Goal: Find specific page/section: Find specific page/section

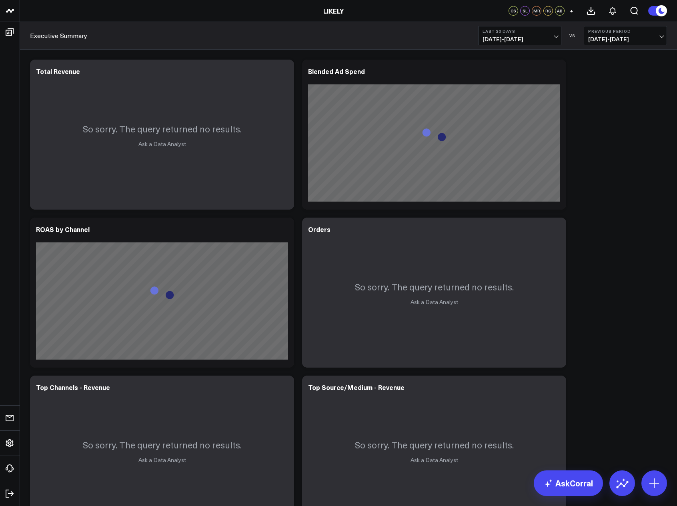
click at [334, 13] on link "LIKELY" at bounding box center [333, 10] width 20 height 9
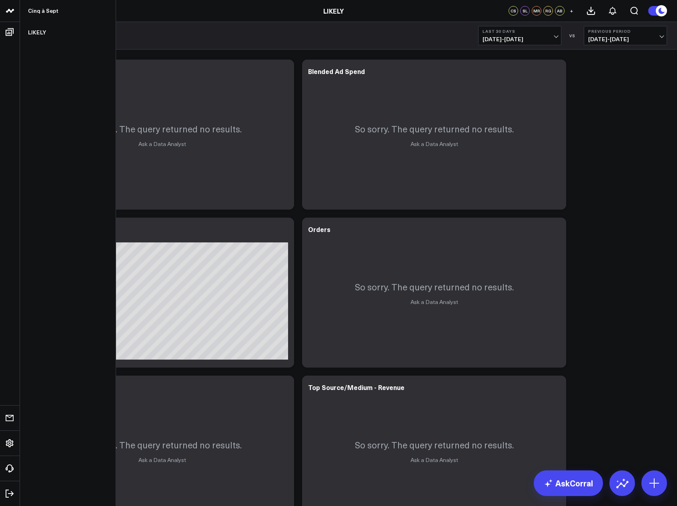
click at [10, 13] on icon at bounding box center [10, 11] width 10 height 10
click at [43, 10] on link "Cinq à Sept" at bounding box center [68, 11] width 96 height 22
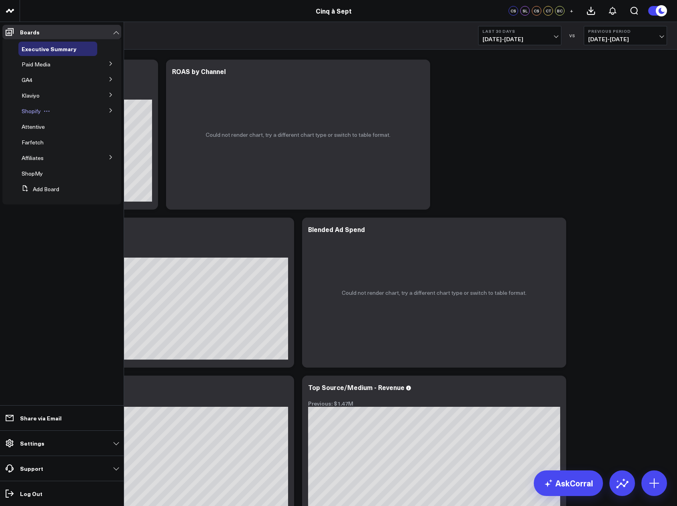
click at [34, 109] on span "Shopify" at bounding box center [31, 111] width 19 height 8
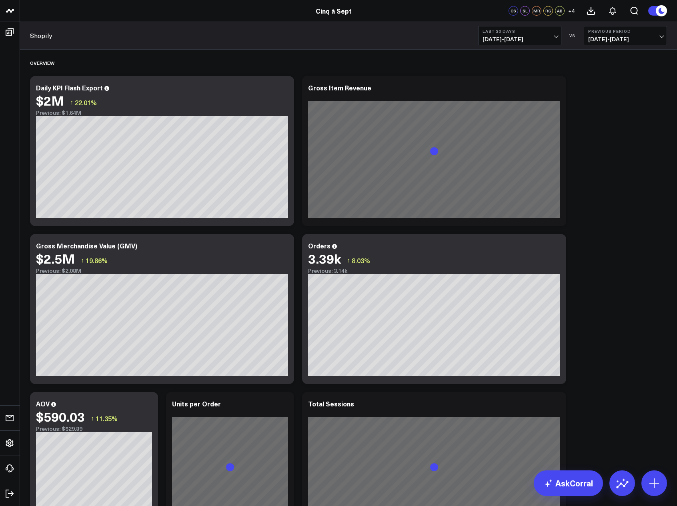
click at [558, 38] on button "Last 30 Days [DATE] - [DATE]" at bounding box center [519, 35] width 83 height 19
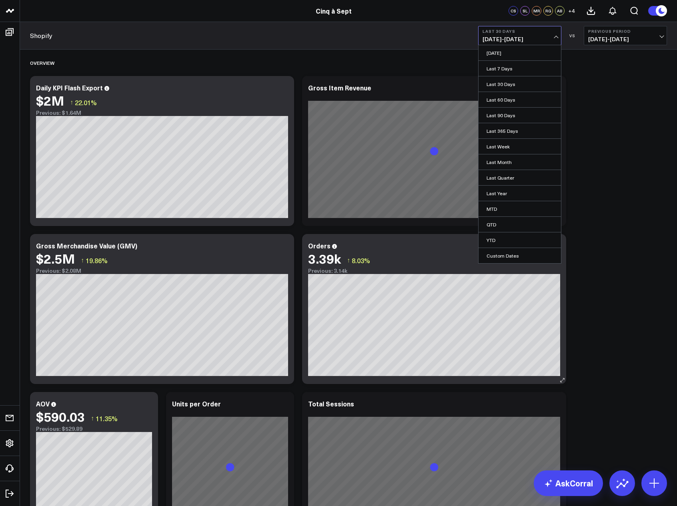
click at [515, 256] on link "Custom Dates" at bounding box center [519, 255] width 82 height 15
select select "8"
select select "2025"
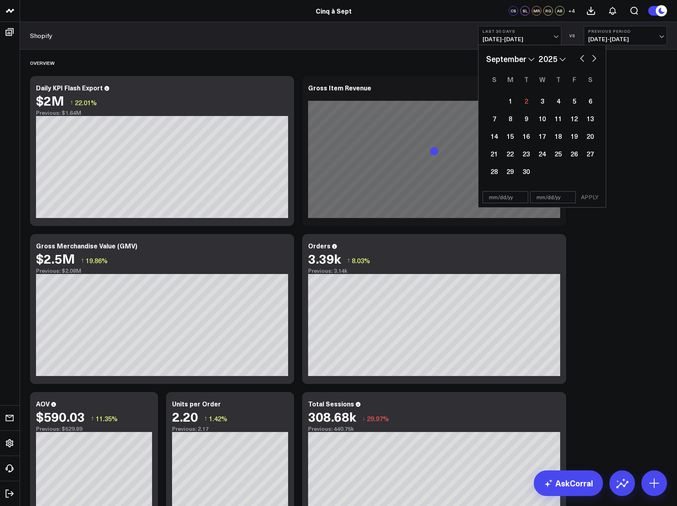
click at [581, 58] on button "button" at bounding box center [582, 58] width 8 height 10
select select "7"
select select "2025"
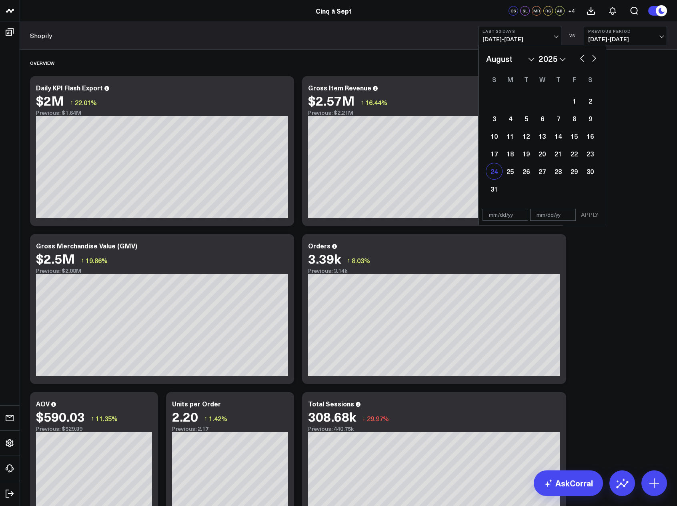
click at [490, 170] on div "24" at bounding box center [494, 171] width 16 height 16
type input "[DATE]"
select select "7"
select select "2025"
click at [588, 172] on div "30" at bounding box center [590, 171] width 16 height 16
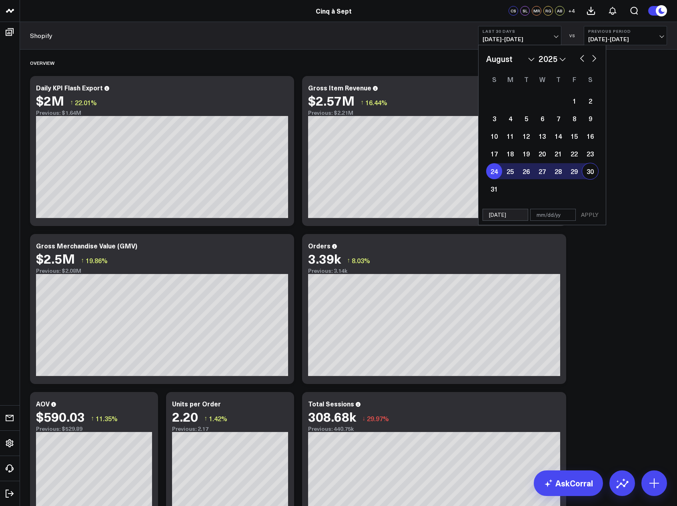
type input "[DATE]"
select select "7"
select select "2025"
click at [589, 214] on button "APPLY" at bounding box center [589, 215] width 24 height 12
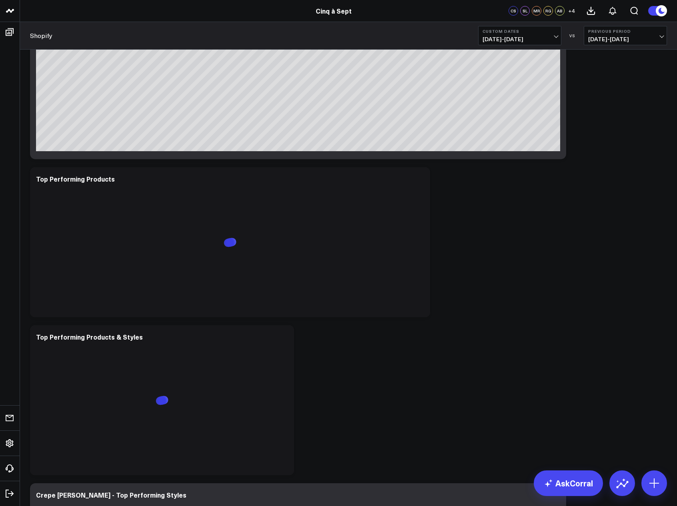
scroll to position [856, 0]
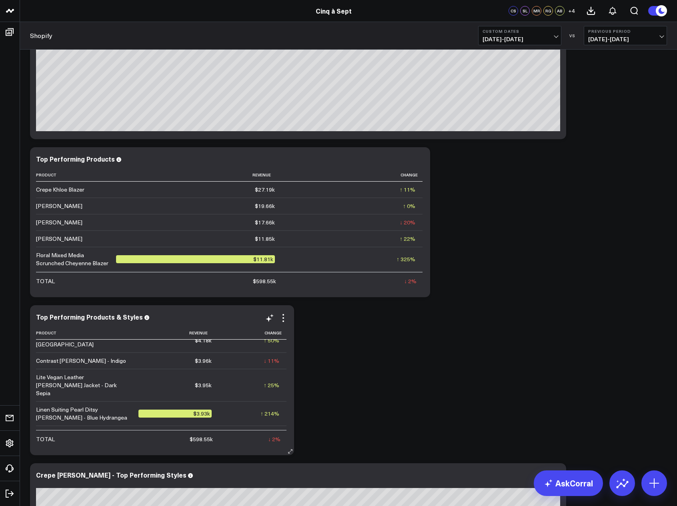
scroll to position [428, 0]
